Goal: Task Accomplishment & Management: Use online tool/utility

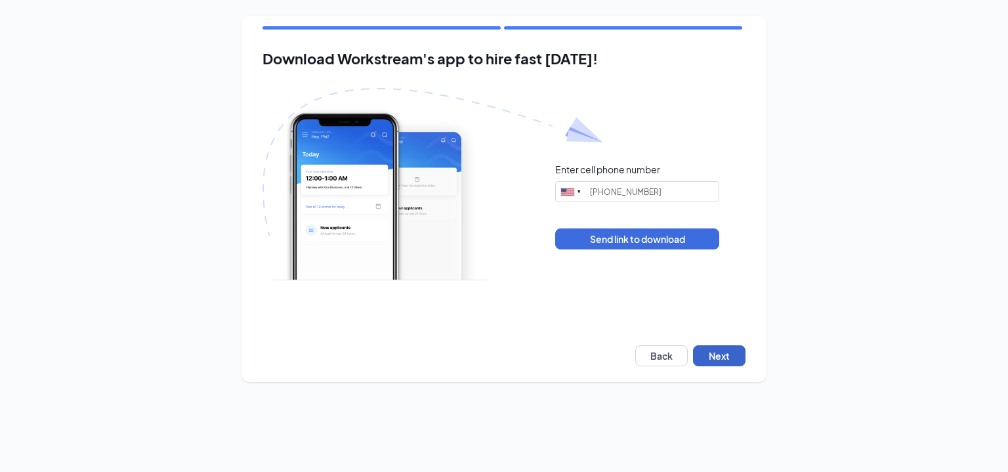
click at [718, 354] on button "Next" at bounding box center [719, 355] width 52 height 21
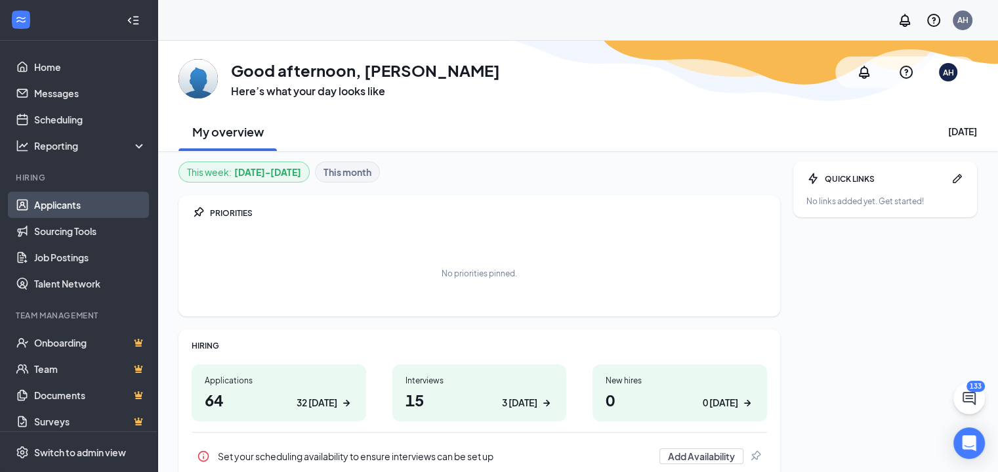
click at [76, 197] on link "Applicants" at bounding box center [90, 205] width 112 height 26
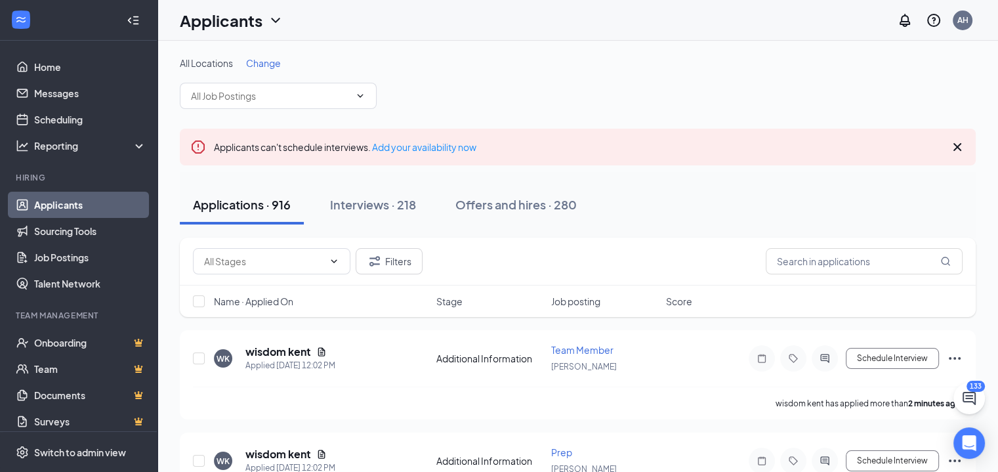
click at [272, 61] on span "Change" at bounding box center [263, 63] width 35 height 12
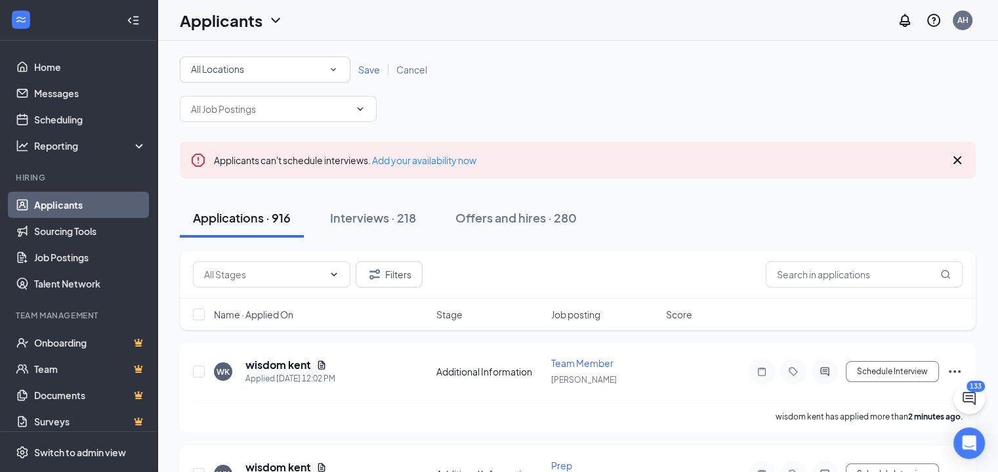
click at [270, 75] on div "All Locations" at bounding box center [265, 70] width 148 height 16
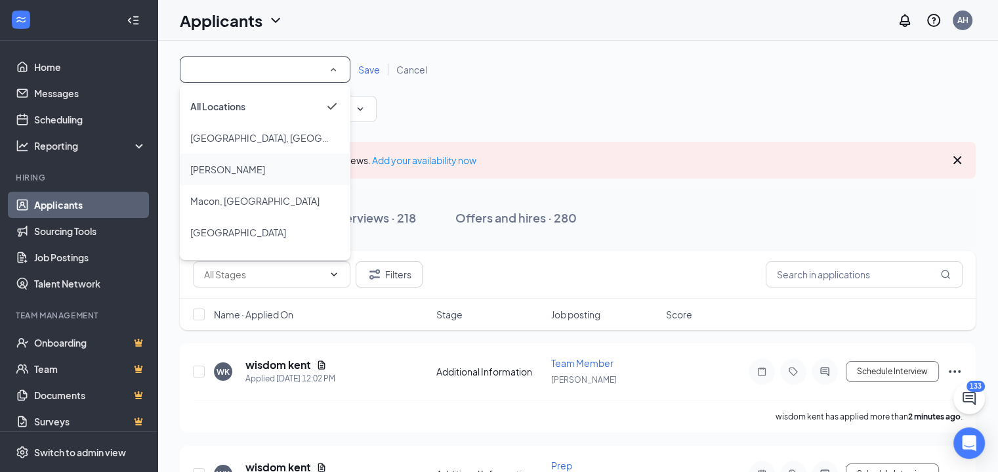
click at [236, 166] on div "[PERSON_NAME]" at bounding box center [265, 169] width 150 height 16
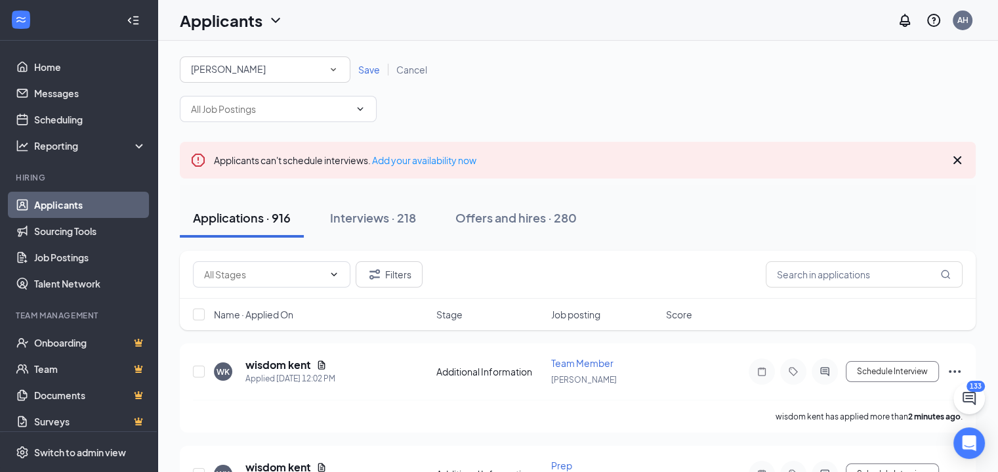
click at [379, 65] on link "Save" at bounding box center [369, 70] width 38 height 12
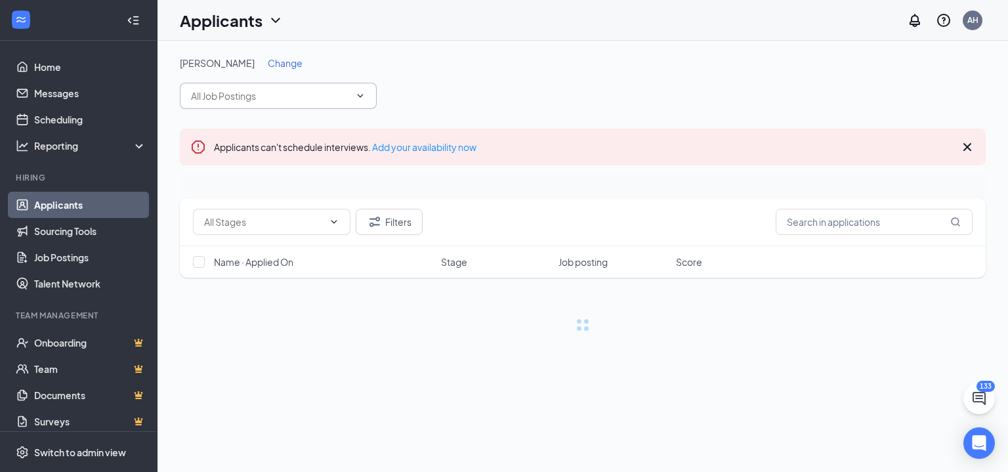
click at [336, 104] on span at bounding box center [278, 96] width 197 height 26
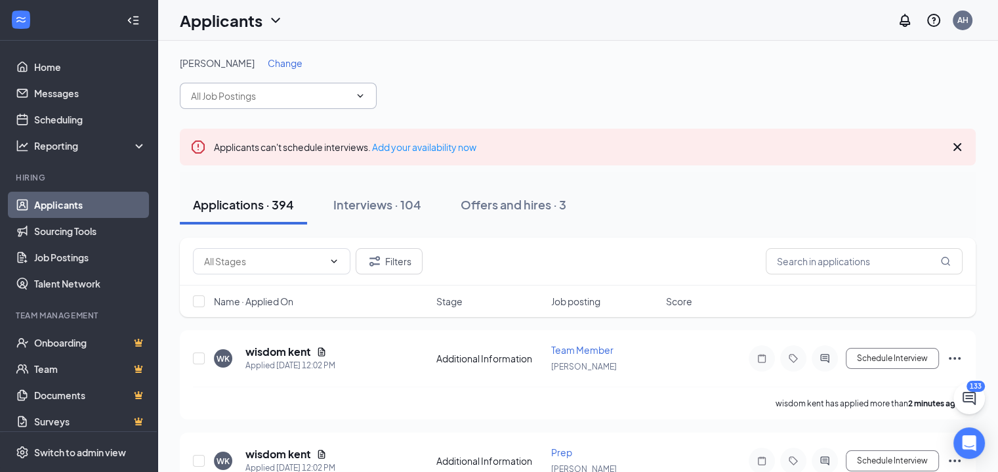
click at [294, 103] on span at bounding box center [278, 96] width 197 height 26
click at [295, 96] on input "text" at bounding box center [270, 96] width 159 height 14
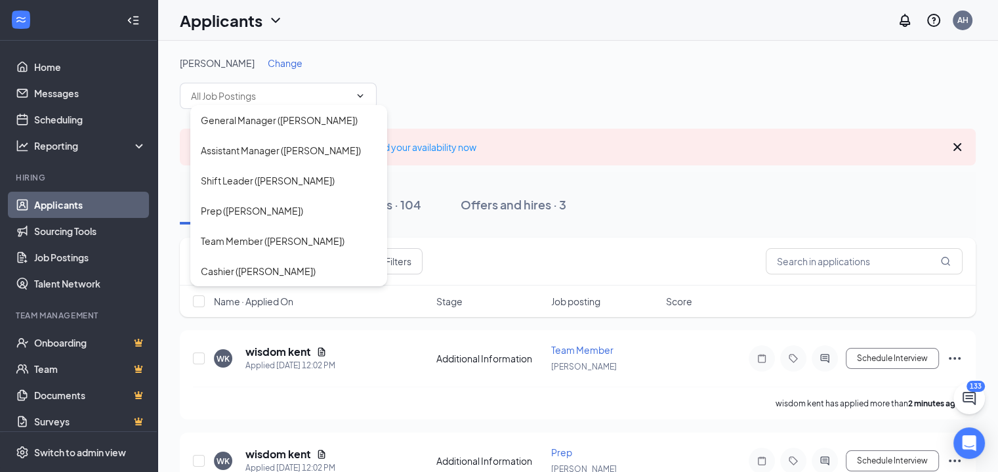
click at [512, 71] on div "[PERSON_NAME] Change General Manager ([PERSON_NAME]) Assistant Manager ([PERSON…" at bounding box center [578, 82] width 796 height 52
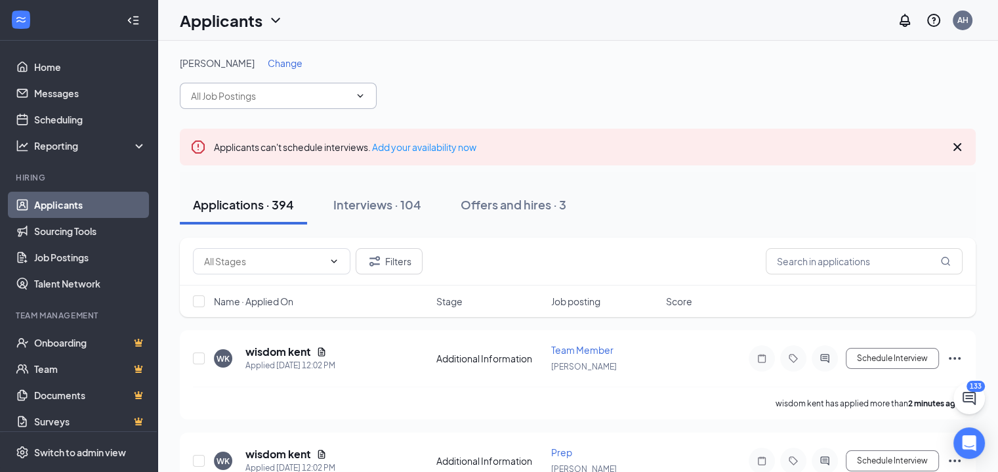
click at [276, 91] on input "text" at bounding box center [270, 96] width 159 height 14
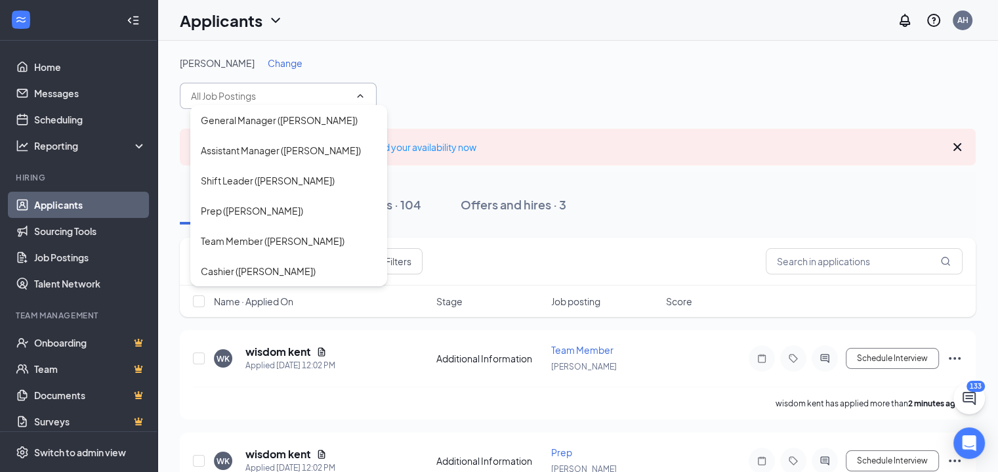
click at [291, 262] on div "Cashier ([PERSON_NAME])" at bounding box center [288, 271] width 197 height 30
type input "Cashier ([PERSON_NAME])"
